Goal: Task Accomplishment & Management: Manage account settings

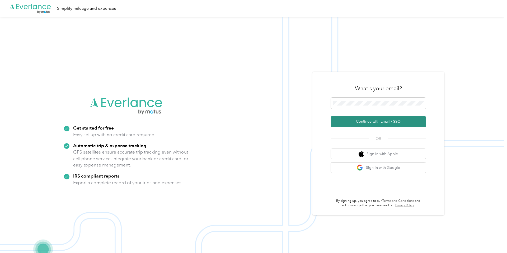
click at [378, 122] on button "Continue with Email / SSO" at bounding box center [378, 121] width 95 height 11
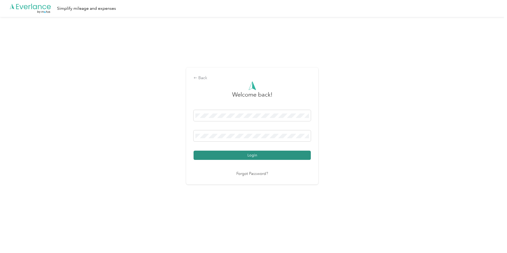
click at [242, 156] on button "Login" at bounding box center [251, 155] width 117 height 9
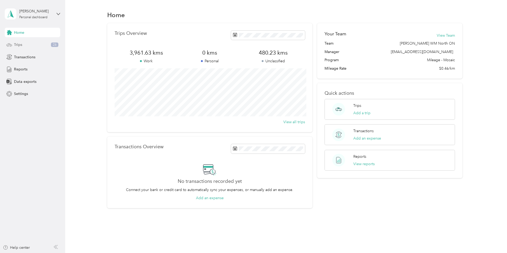
click at [21, 46] on span "Trips" at bounding box center [18, 45] width 8 height 6
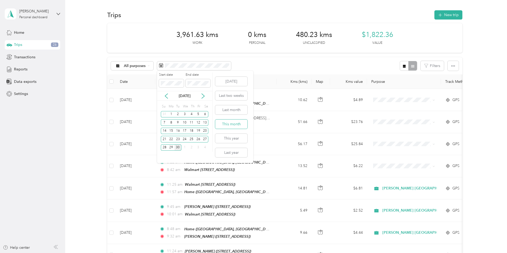
click at [232, 127] on button "This month" at bounding box center [231, 124] width 32 height 9
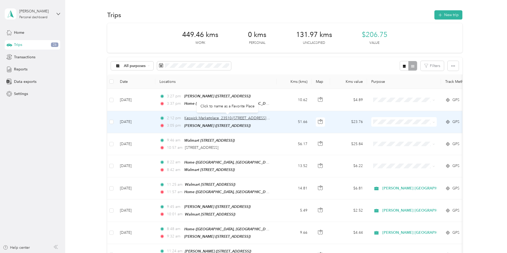
click at [210, 117] on span "Keswick Marketplace, 23510-[STREET_ADDRESS][PERSON_NAME]" at bounding box center [239, 118] width 111 height 4
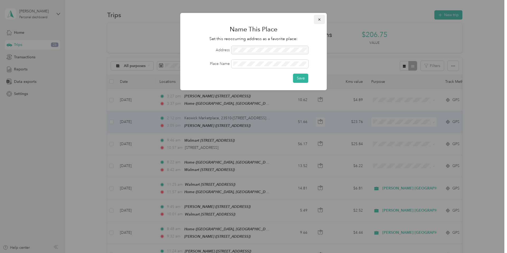
click at [319, 18] on icon "button" at bounding box center [319, 20] width 4 height 4
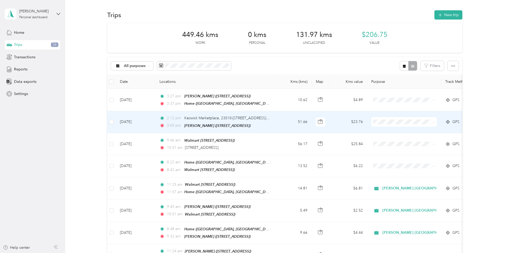
click at [133, 121] on td "[DATE]" at bounding box center [136, 122] width 40 height 22
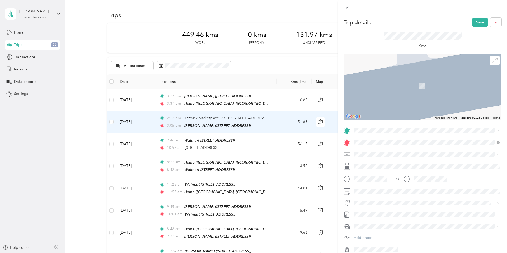
click at [382, 167] on span "[STREET_ADDRESS]" at bounding box center [381, 164] width 34 height 5
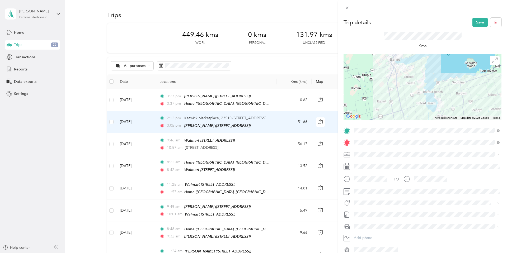
click at [365, 163] on span "[PERSON_NAME] [GEOGRAPHIC_DATA]" at bounding box center [389, 164] width 68 height 4
click at [372, 213] on button "Wt Bic Multi-banner Coverage" at bounding box center [381, 211] width 52 height 7
click at [478, 24] on button "Save" at bounding box center [479, 22] width 15 height 9
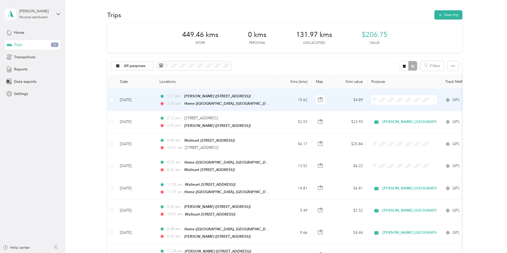
click at [136, 99] on td "[DATE]" at bounding box center [136, 100] width 40 height 22
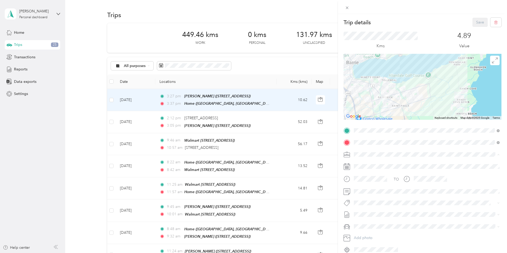
click at [370, 163] on span "[PERSON_NAME] [GEOGRAPHIC_DATA]" at bounding box center [389, 164] width 68 height 4
click at [376, 213] on li "Wt Bic Multi-banner Coverage" at bounding box center [426, 212] width 149 height 10
click at [475, 24] on button "Save" at bounding box center [479, 22] width 15 height 9
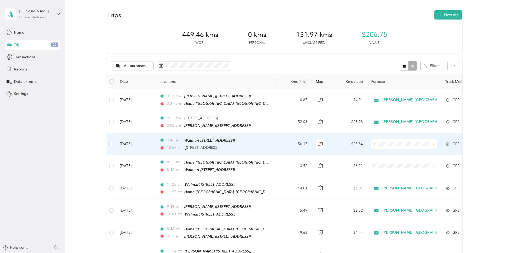
click at [136, 141] on td "[DATE]" at bounding box center [136, 144] width 40 height 22
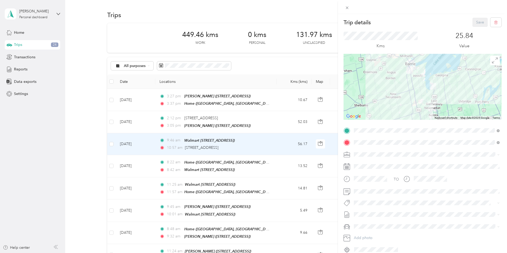
click at [366, 164] on li "[PERSON_NAME] [GEOGRAPHIC_DATA]" at bounding box center [426, 161] width 149 height 9
click at [366, 200] on span at bounding box center [422, 203] width 140 height 6
click at [368, 253] on div "Trip details Save This trip cannot be edited because it is either under review,…" at bounding box center [252, 253] width 504 height 0
click at [364, 199] on span at bounding box center [426, 202] width 149 height 7
click at [374, 213] on li "Wt Multi-studio Cost Capture" at bounding box center [426, 210] width 149 height 10
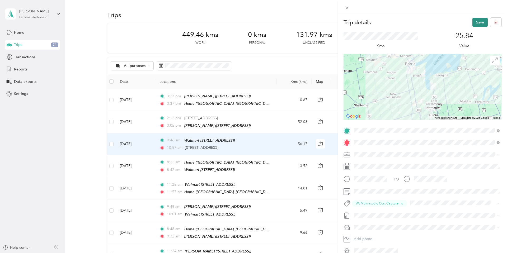
click at [481, 22] on button "Save" at bounding box center [479, 22] width 15 height 9
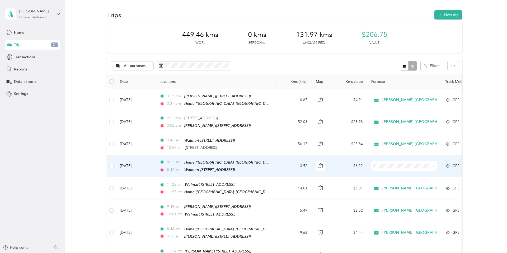
click at [131, 164] on td "[DATE]" at bounding box center [136, 166] width 40 height 22
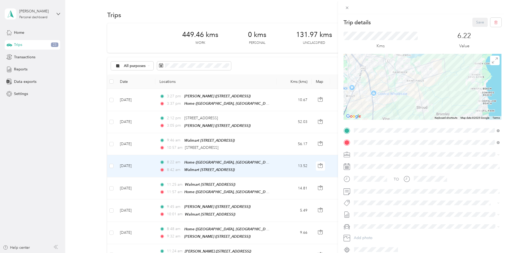
click at [370, 162] on span "[PERSON_NAME] [GEOGRAPHIC_DATA]" at bounding box center [389, 164] width 68 height 4
click at [372, 233] on button "Wt Walmart Signage" at bounding box center [374, 231] width 38 height 7
click at [479, 23] on button "Save" at bounding box center [479, 22] width 15 height 9
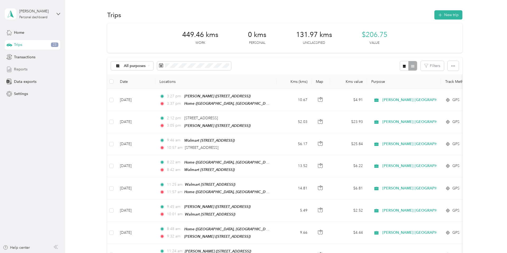
click at [22, 70] on span "Reports" at bounding box center [20, 70] width 13 height 6
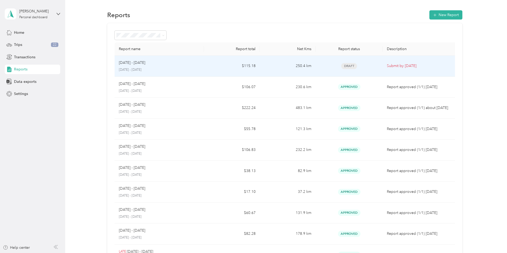
click at [141, 63] on p "[DATE] - [DATE]" at bounding box center [132, 63] width 26 height 6
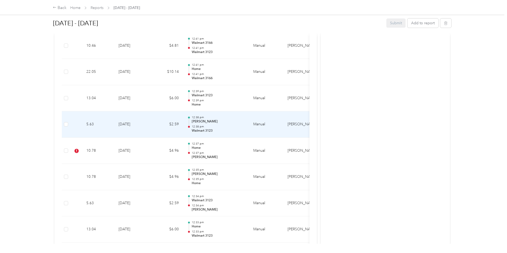
scroll to position [916, 0]
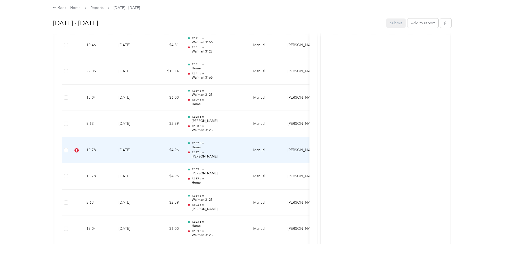
click at [94, 149] on td "10.78" at bounding box center [98, 150] width 32 height 26
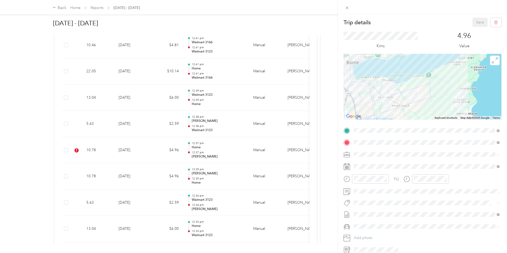
click at [364, 223] on li "P&g Continuity" at bounding box center [426, 220] width 149 height 10
click at [478, 24] on button "Save" at bounding box center [479, 22] width 15 height 9
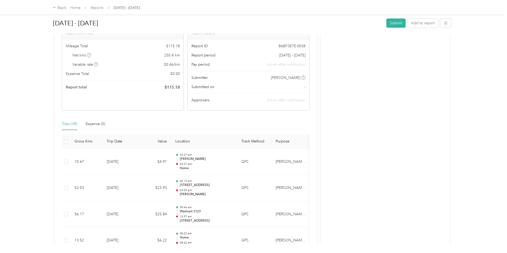
scroll to position [0, 0]
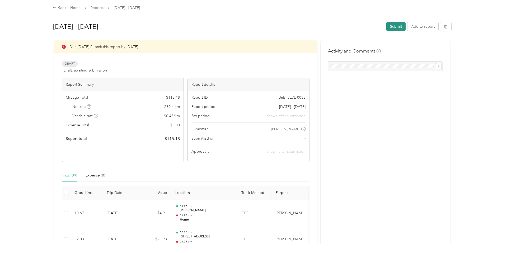
click at [397, 27] on button "Submit" at bounding box center [395, 26] width 19 height 9
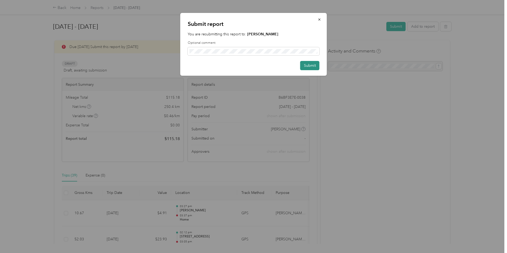
click at [311, 66] on button "Submit" at bounding box center [309, 65] width 19 height 9
